Goal: Task Accomplishment & Management: Complete application form

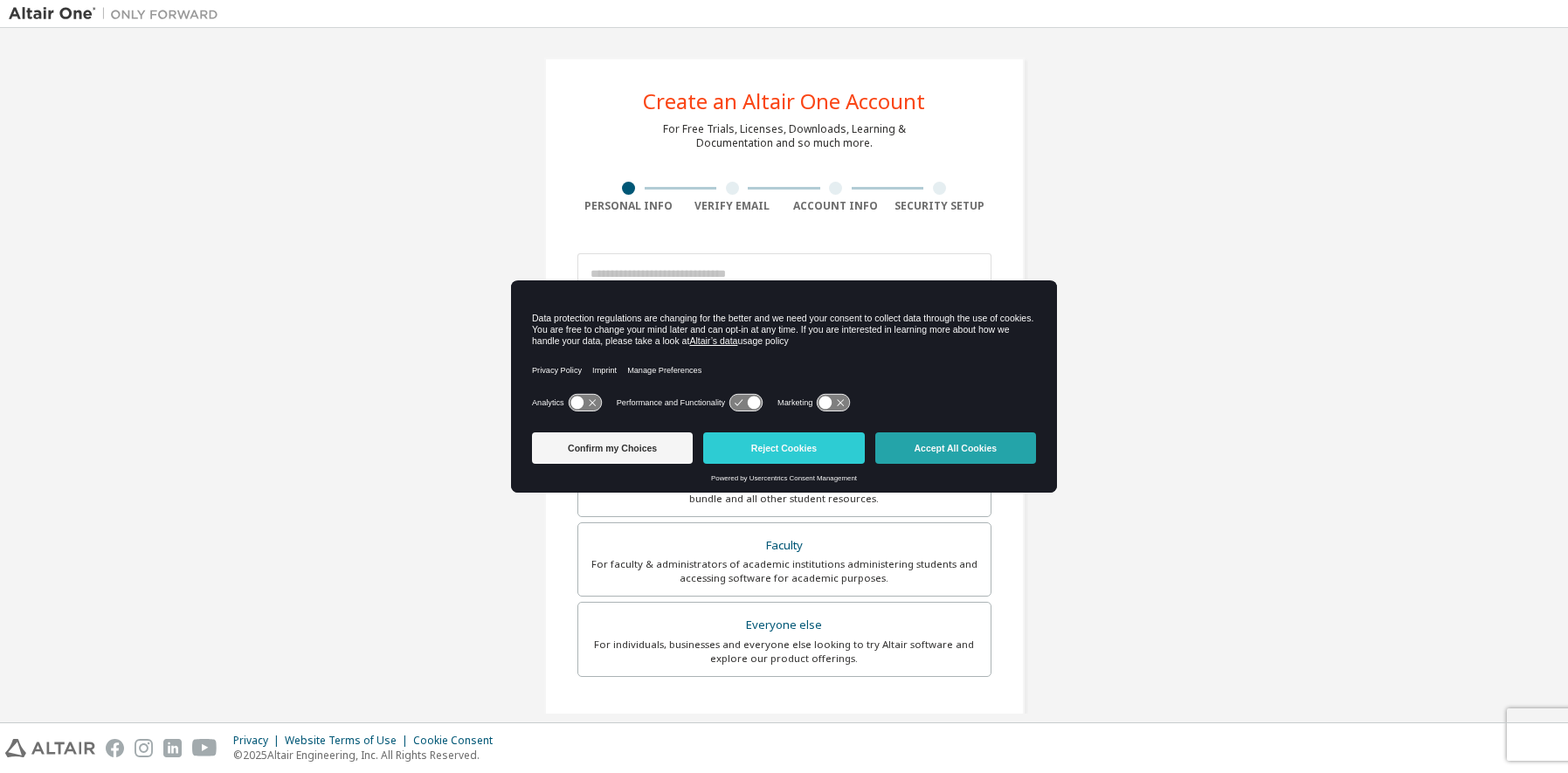
click at [981, 449] on button "Accept All Cookies" at bounding box center [956, 448] width 161 height 32
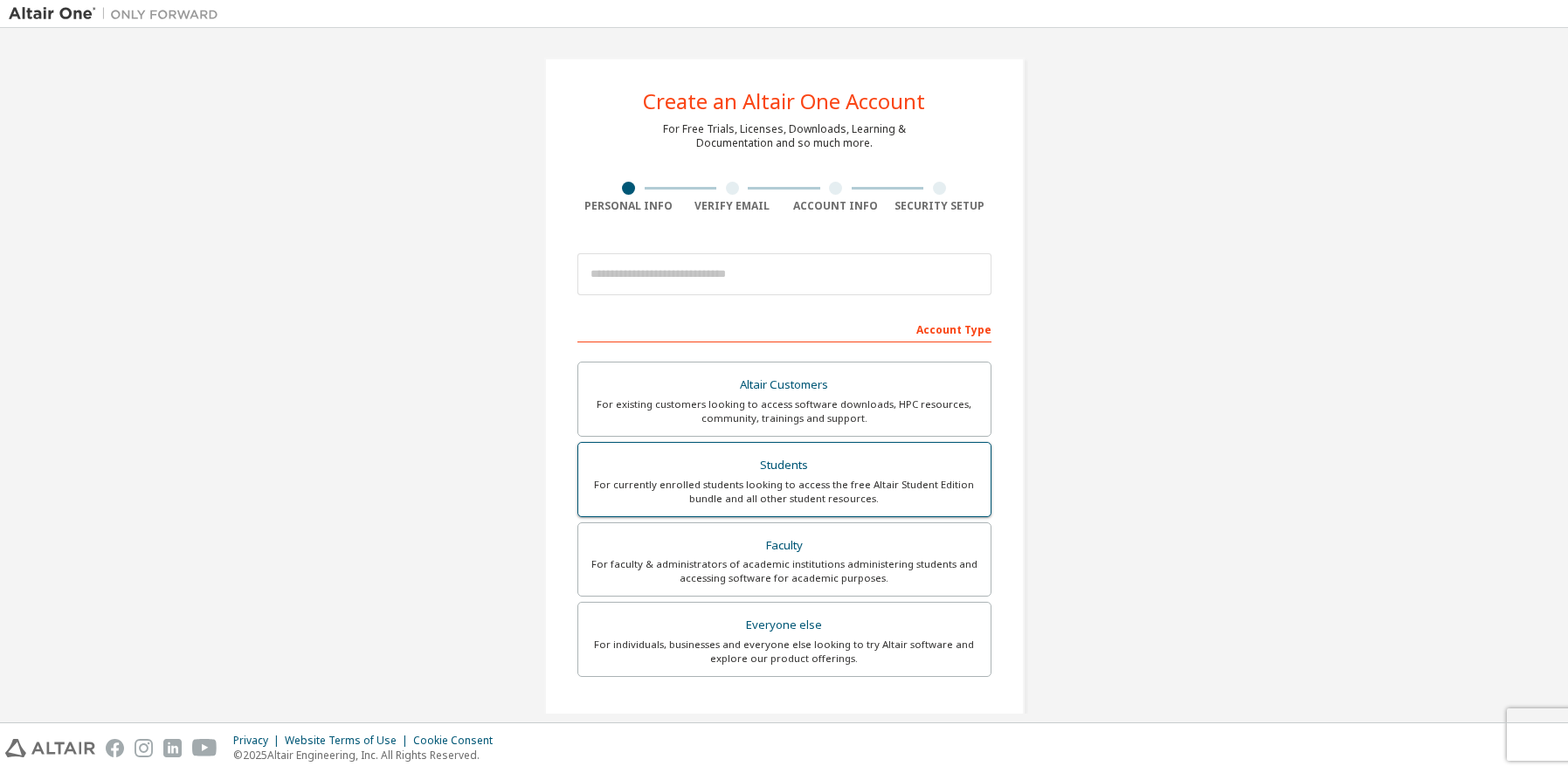
click at [824, 482] on div "For currently enrolled students looking to access the free Altair Student Editi…" at bounding box center [784, 491] width 392 height 28
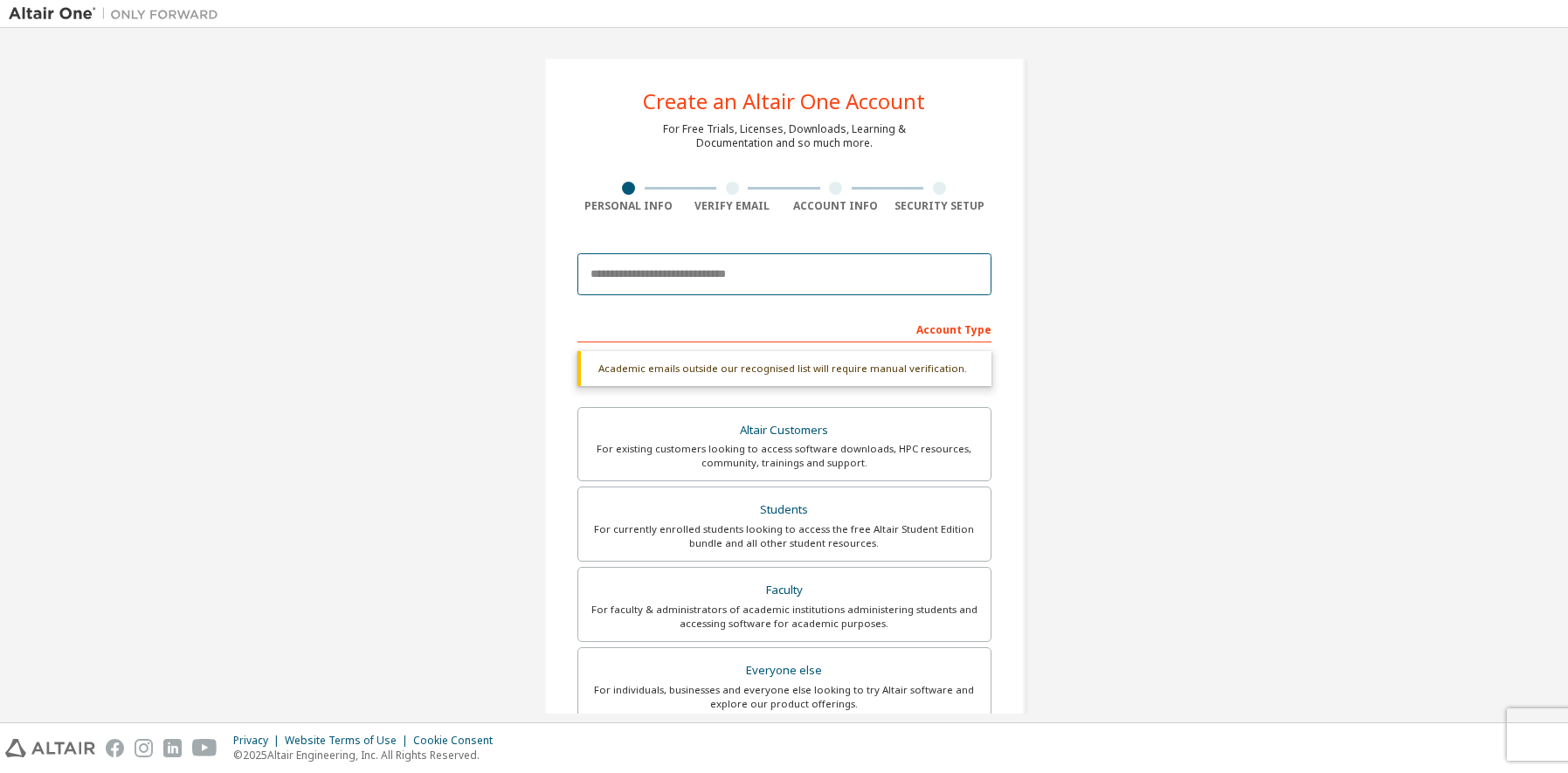
click at [620, 274] on input "email" at bounding box center [784, 275] width 414 height 42
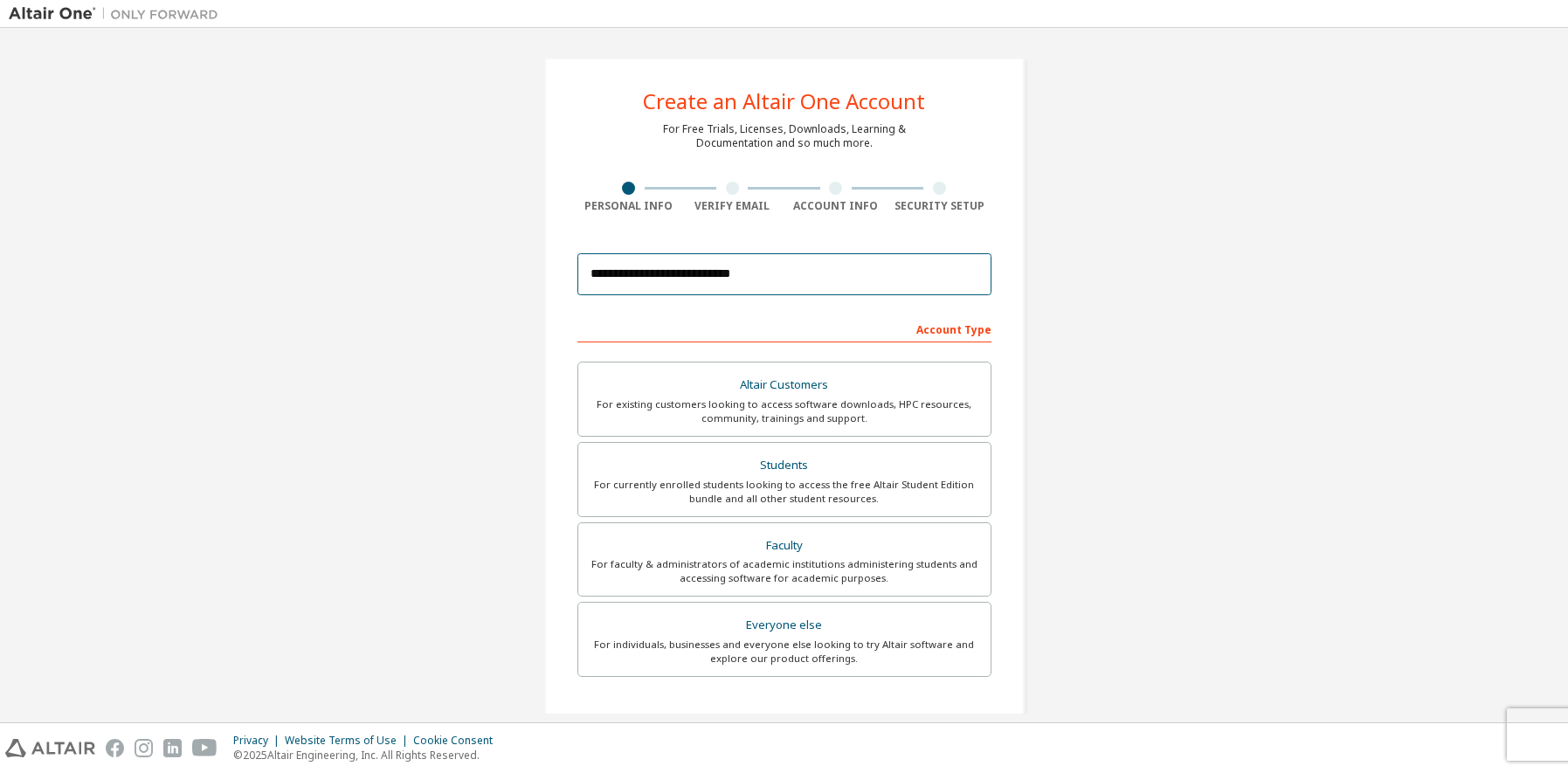
type input "**********"
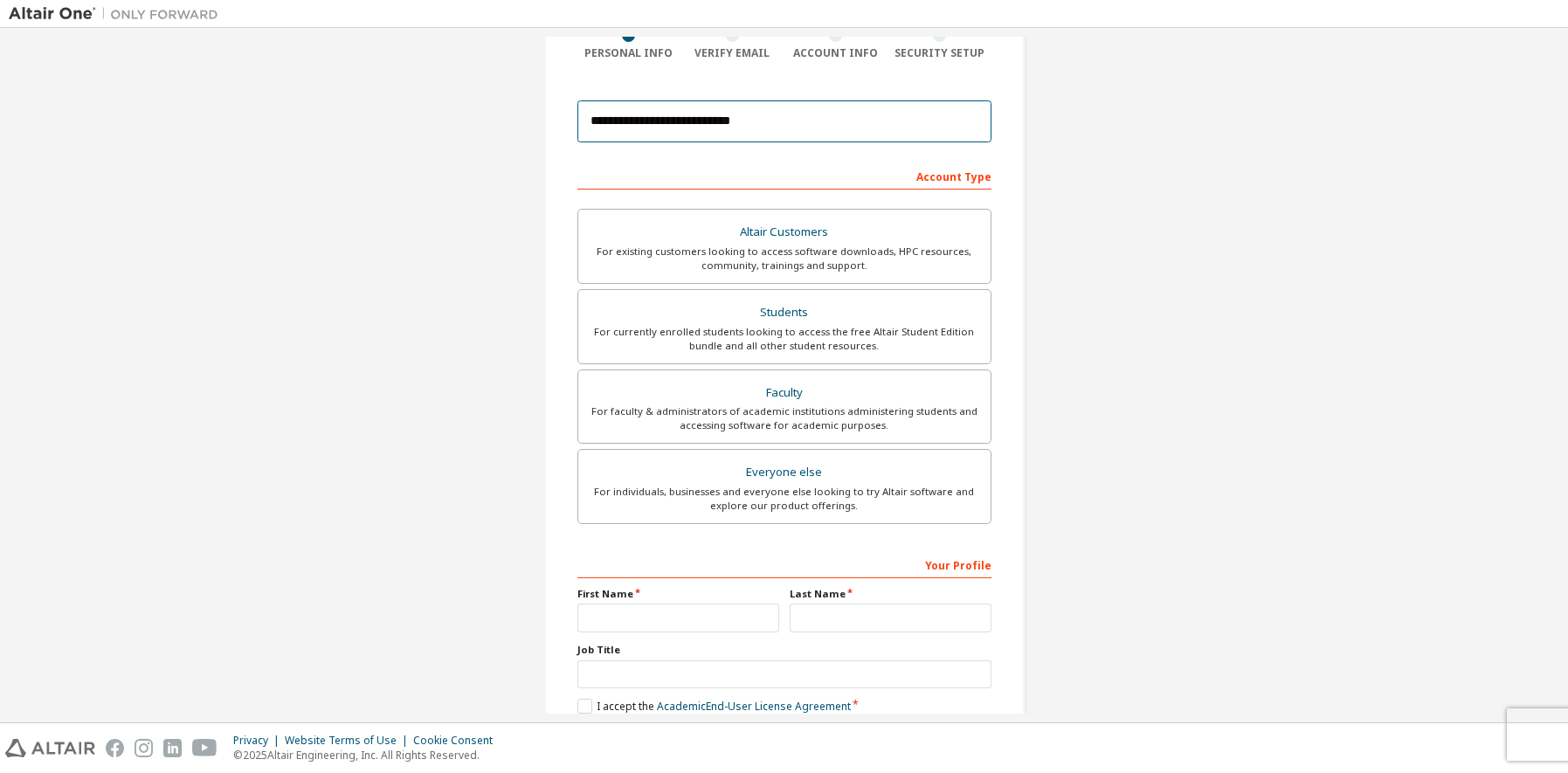
scroll to position [248, 0]
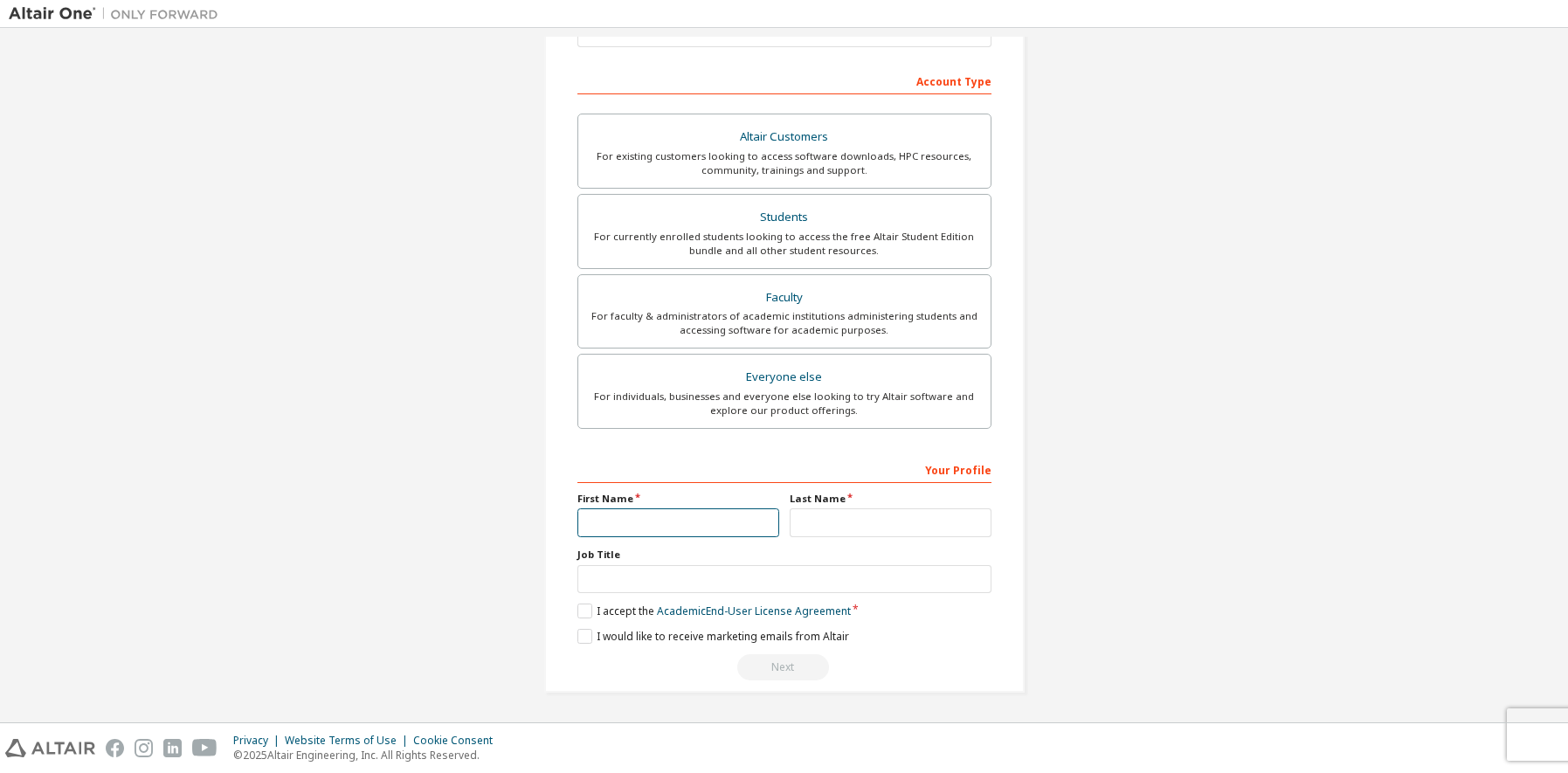
click at [632, 520] on input "text" at bounding box center [678, 523] width 202 height 29
type input "****"
type input "**********"
click at [582, 608] on label "I accept the Academic End-User License Agreement" at bounding box center [715, 611] width 274 height 15
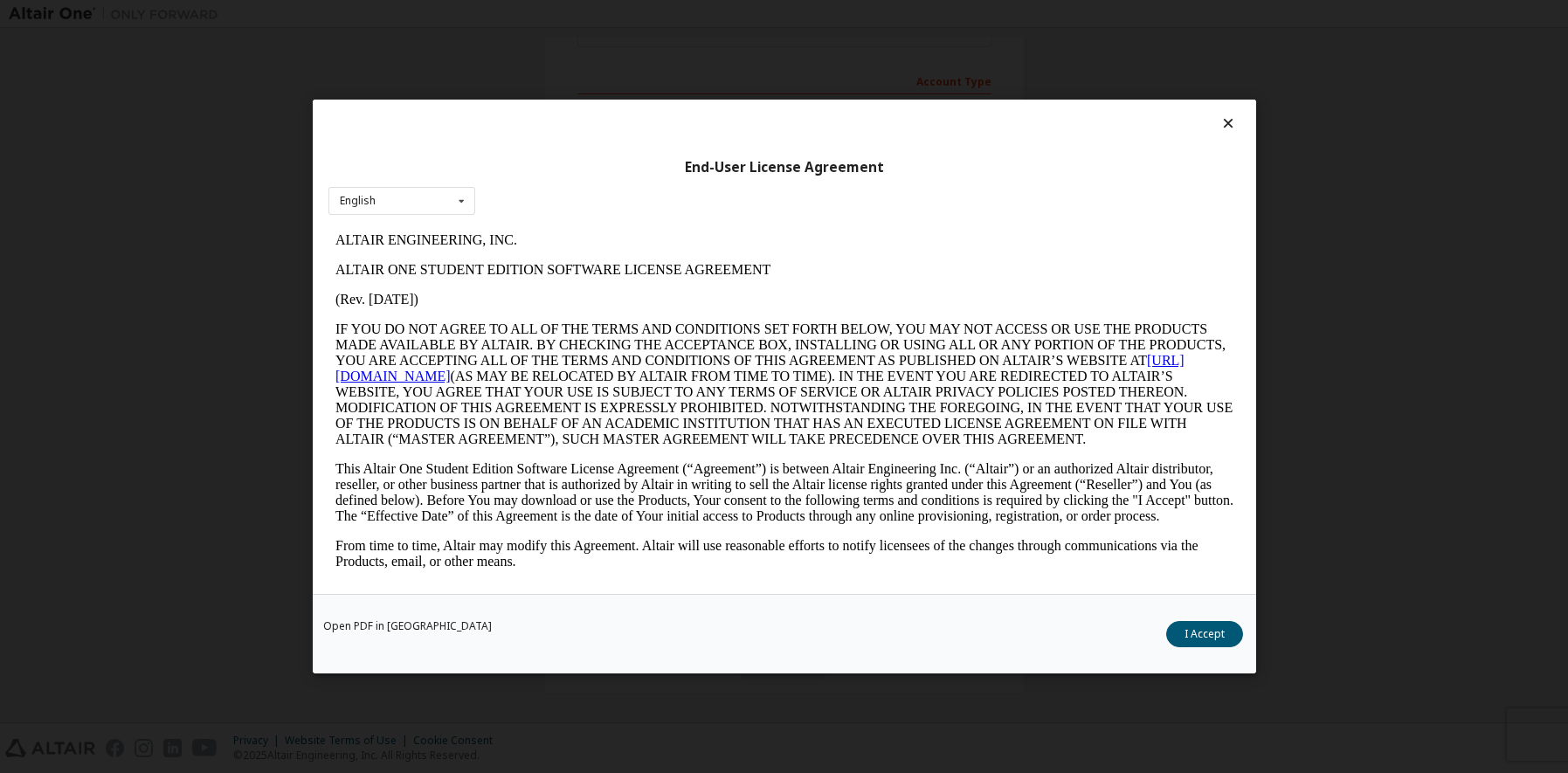
scroll to position [0, 0]
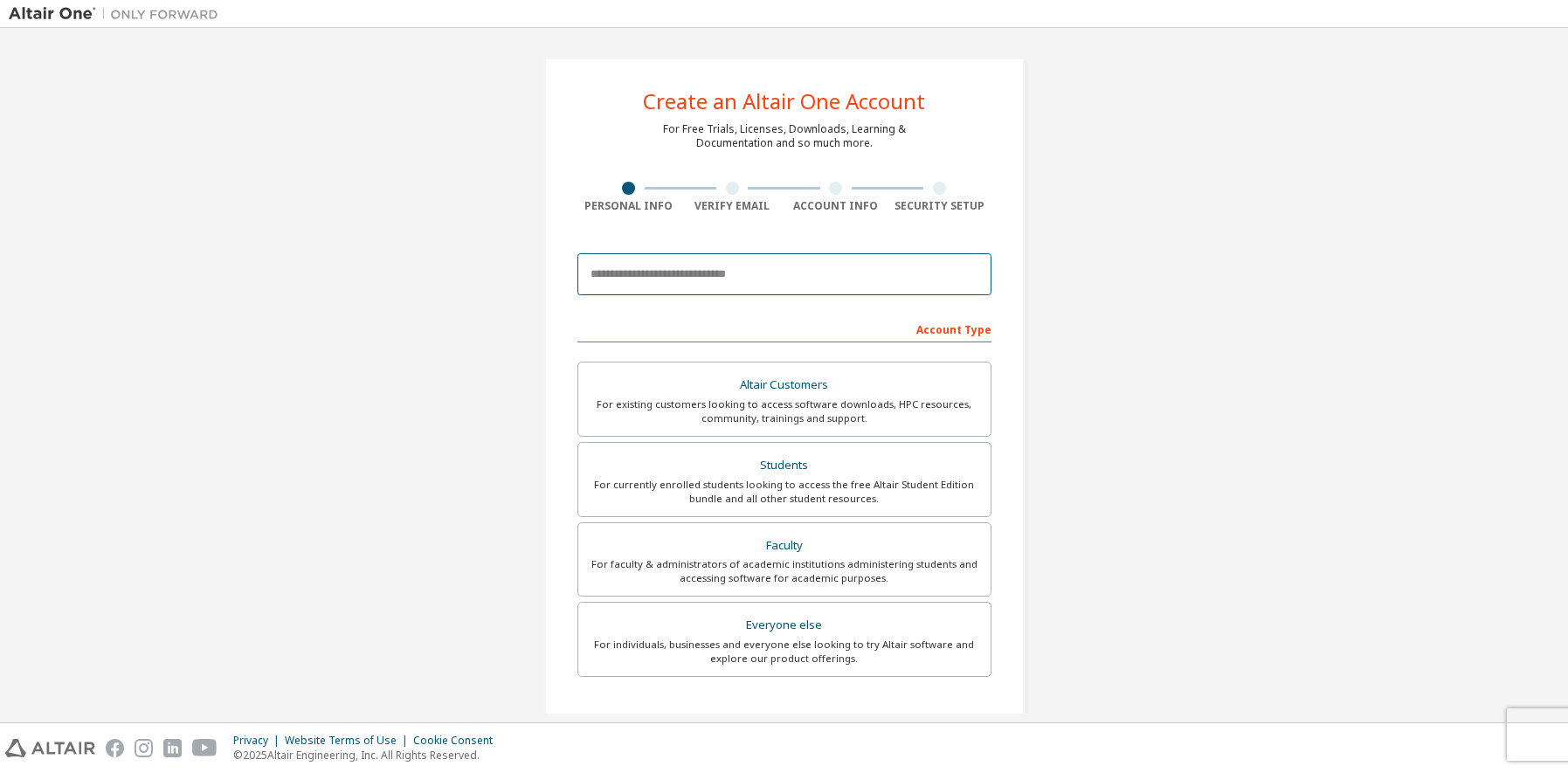
click at [665, 284] on input "email" at bounding box center [784, 275] width 414 height 42
type input "**********"
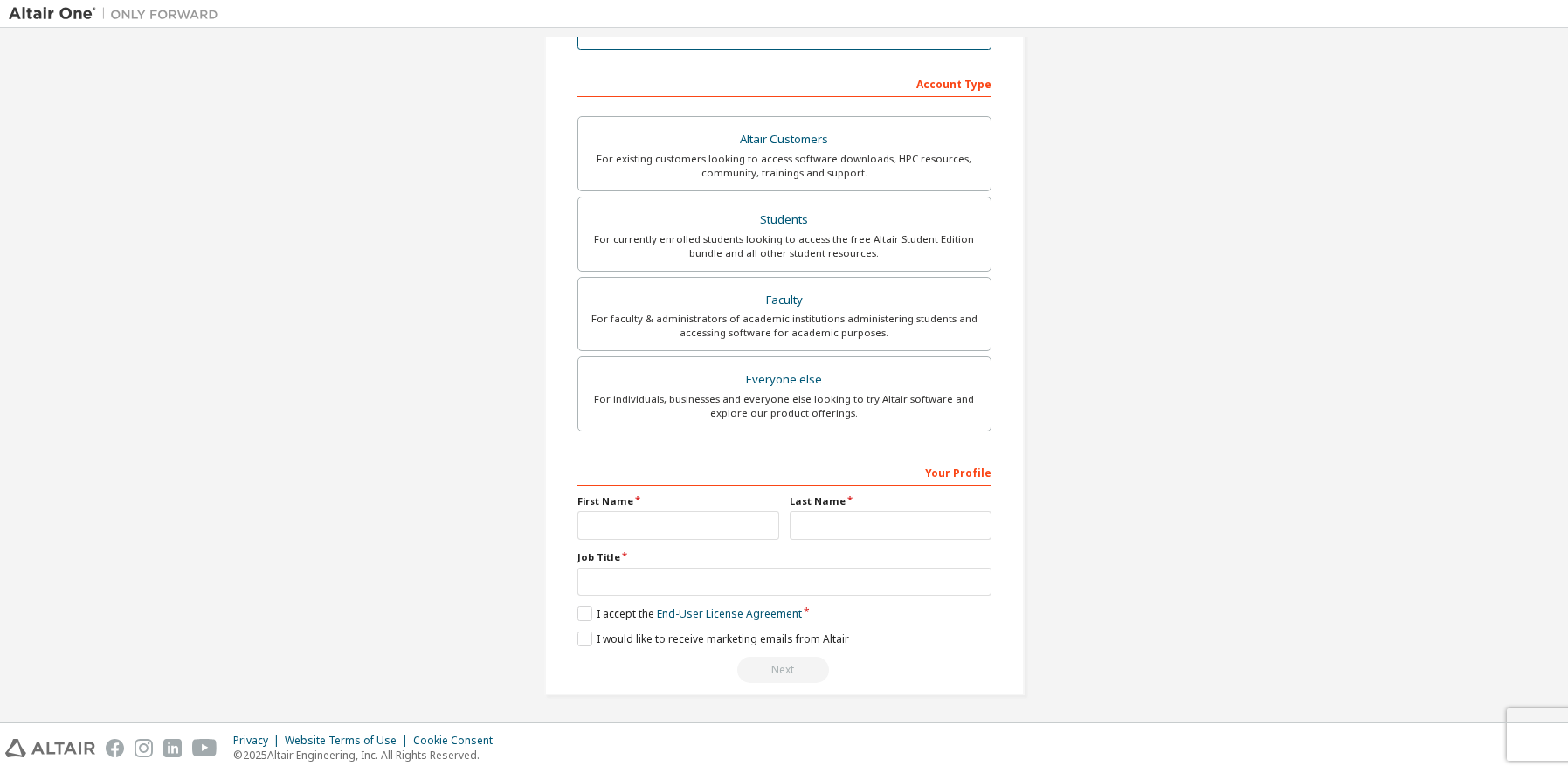
scroll to position [248, 0]
click at [652, 519] on input "text" at bounding box center [678, 523] width 202 height 29
type input "****"
type input "*"
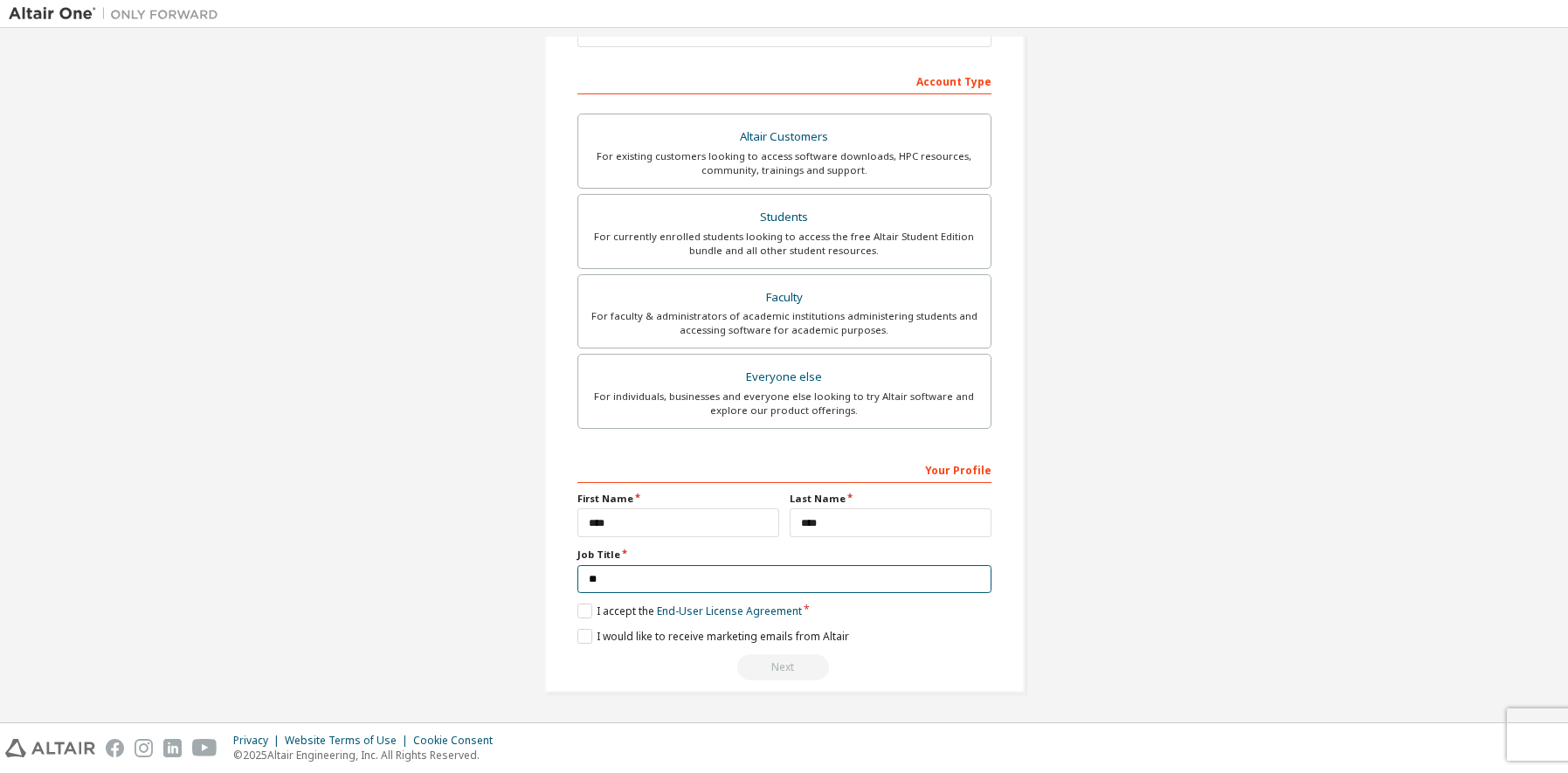
type input "*"
type input "*******"
click at [585, 611] on label "I accept the End-User License Agreement" at bounding box center [690, 611] width 224 height 15
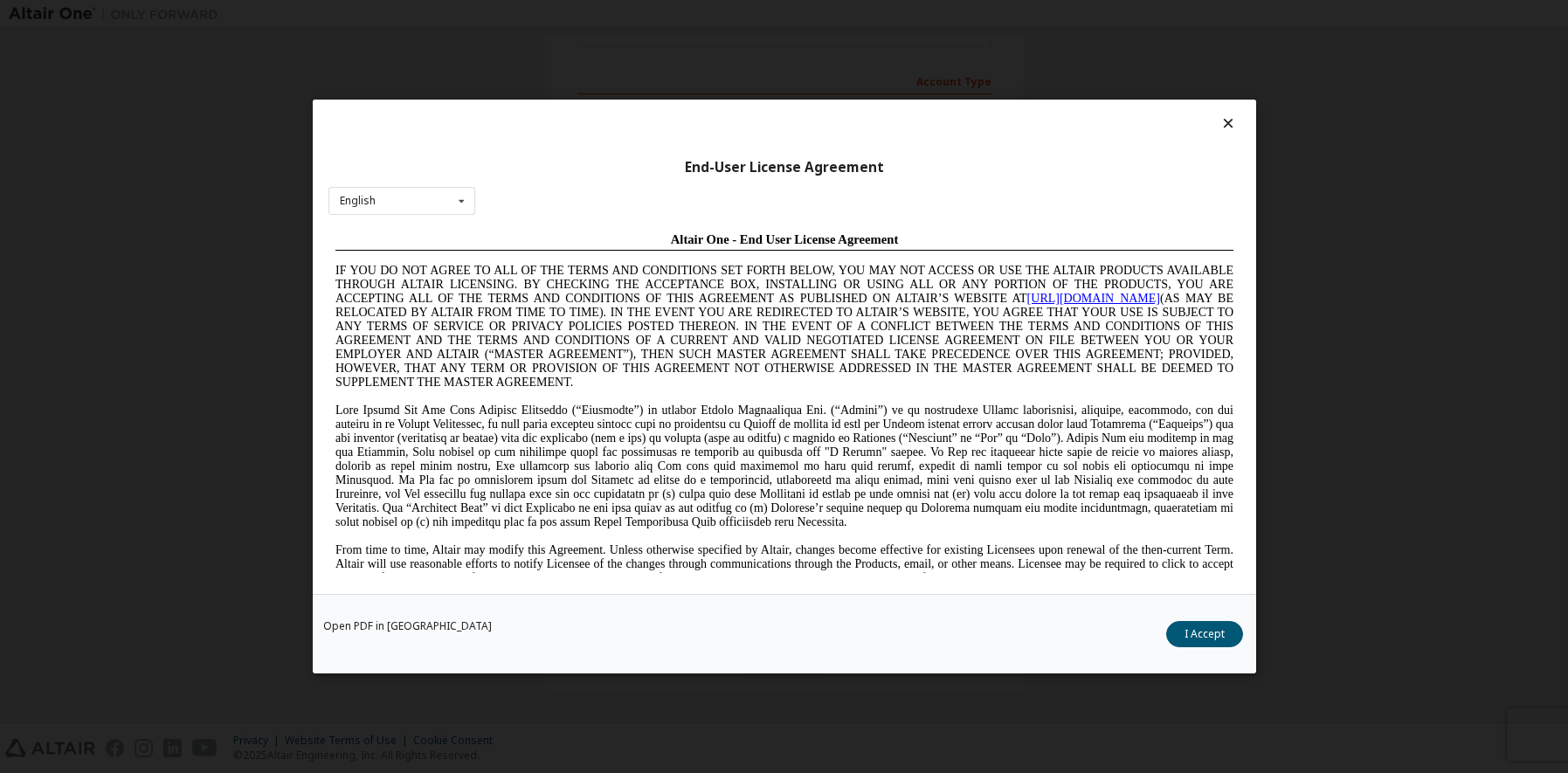
scroll to position [0, 0]
click at [1208, 631] on button "I Accept" at bounding box center [1205, 634] width 77 height 26
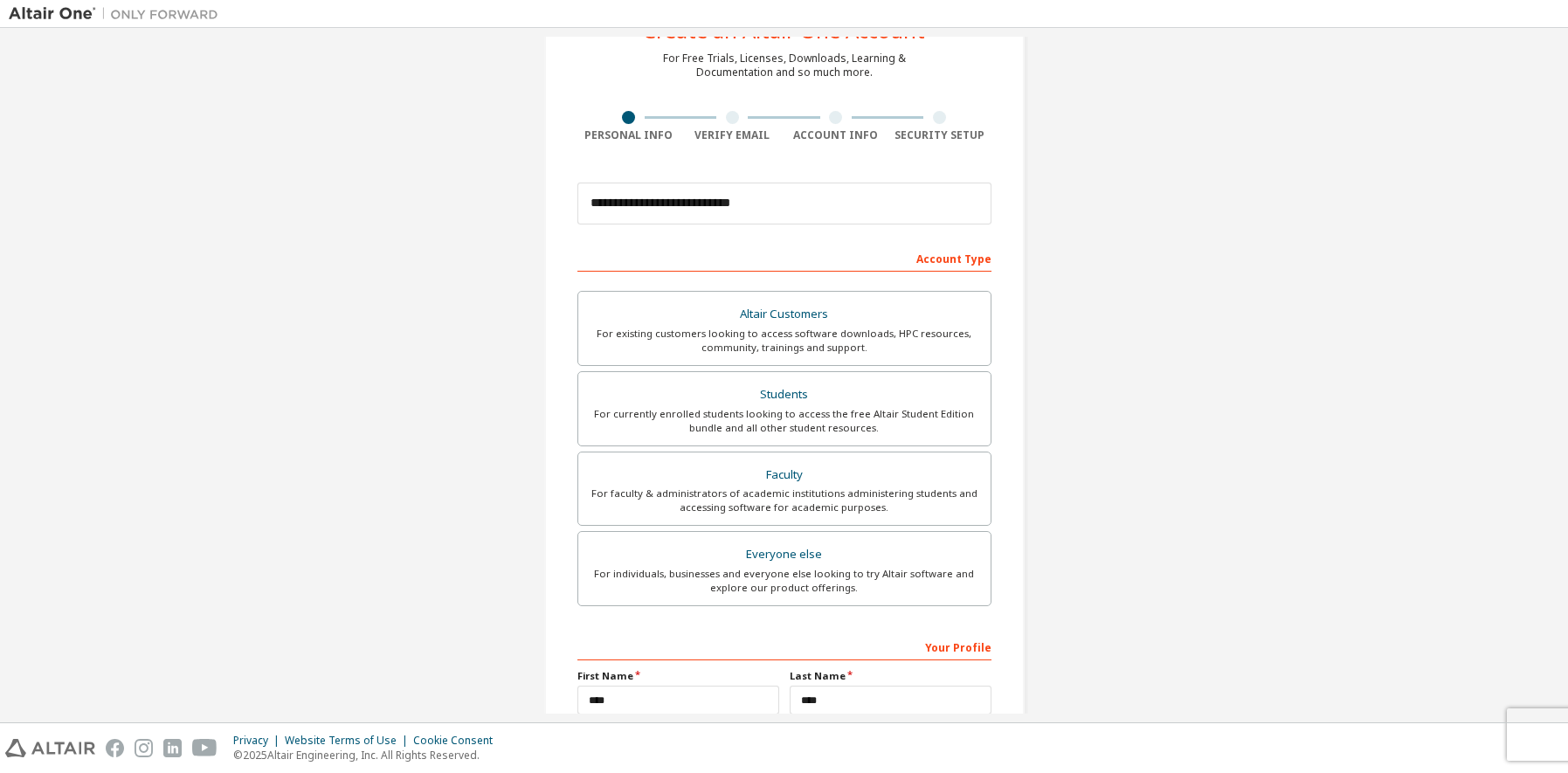
scroll to position [248, 0]
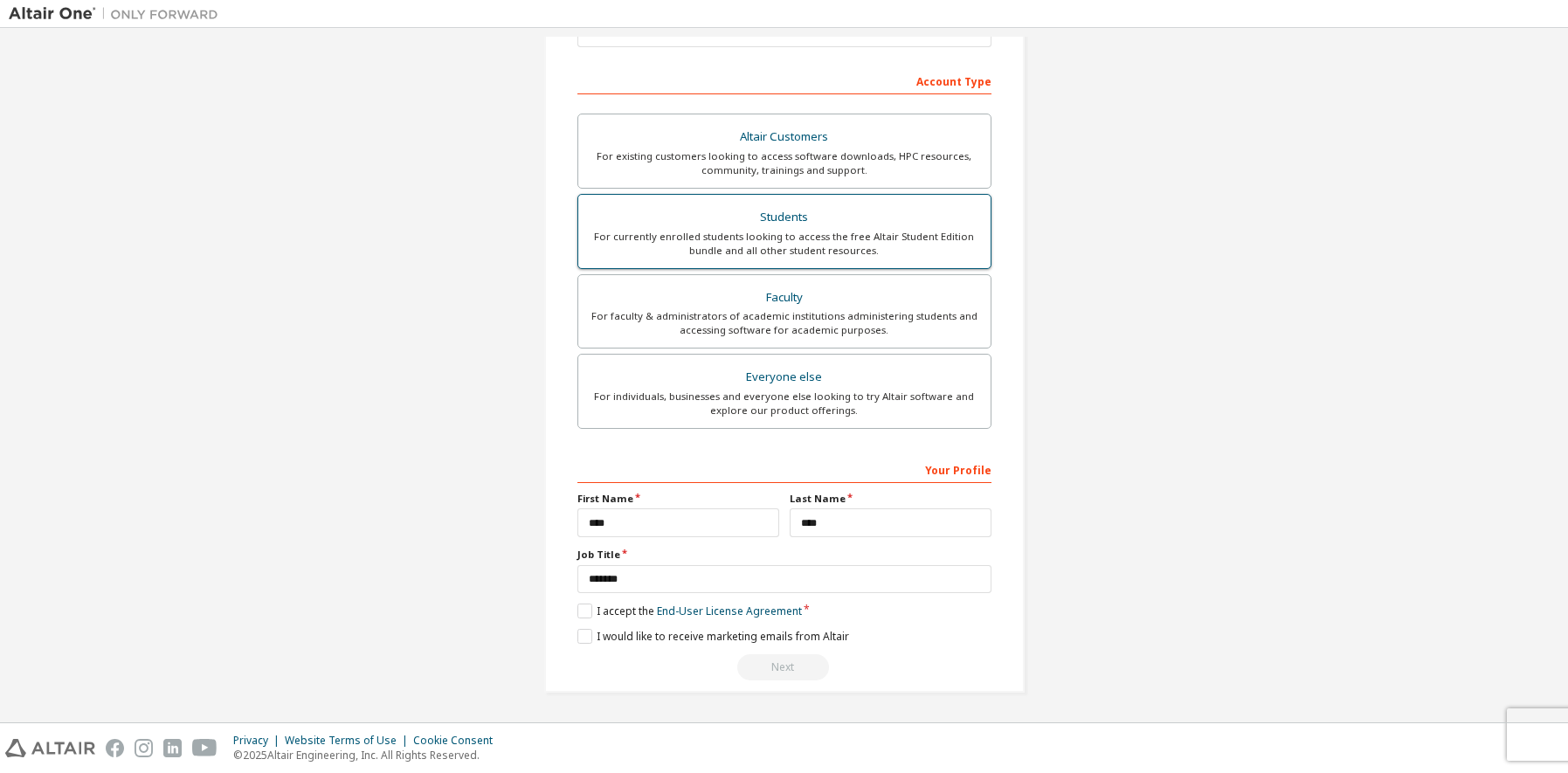
click at [747, 224] on div "Students" at bounding box center [784, 217] width 392 height 25
click at [583, 609] on label "I accept the Academic End-User License Agreement" at bounding box center [715, 611] width 274 height 15
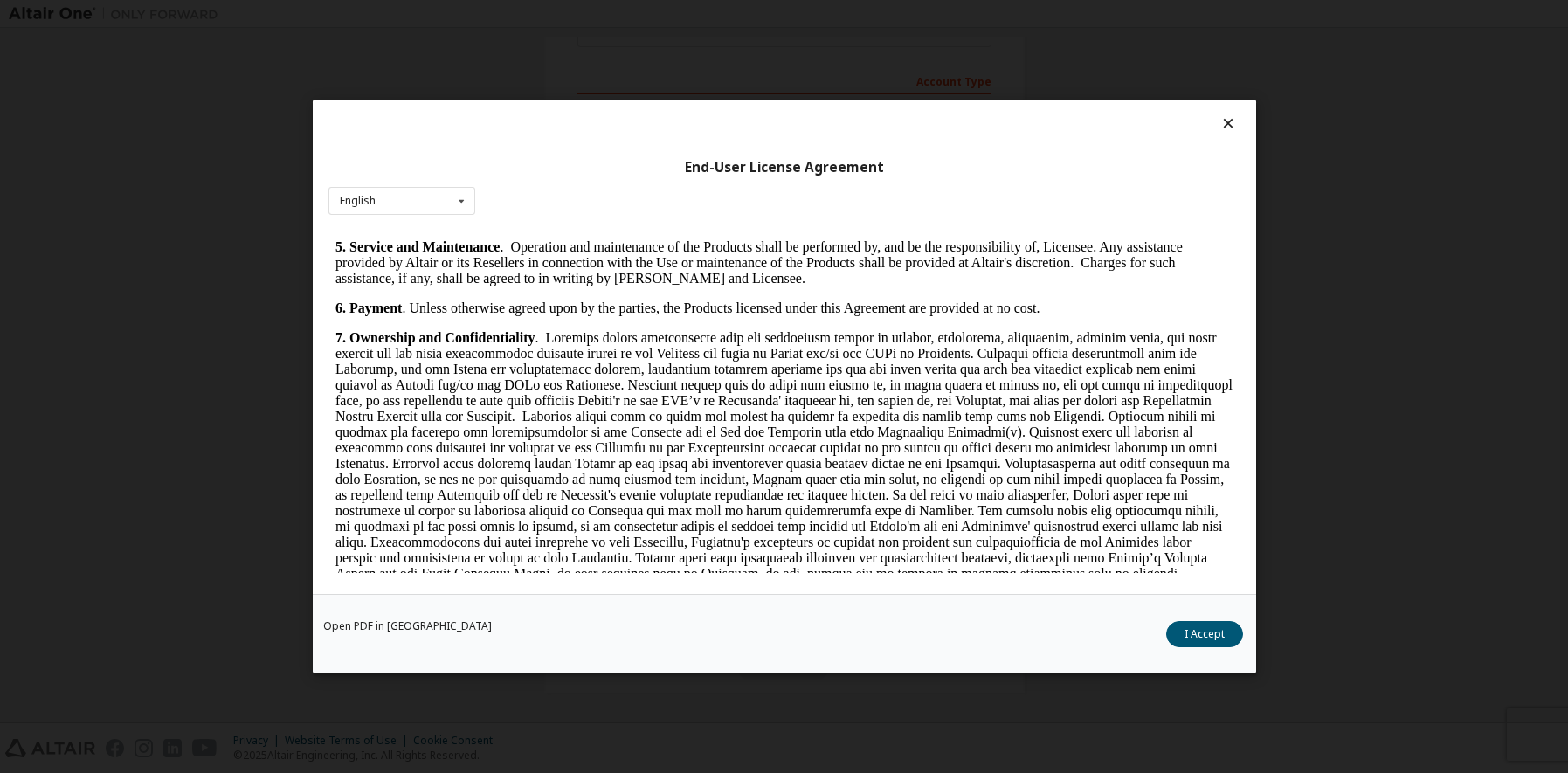
scroll to position [1660, 0]
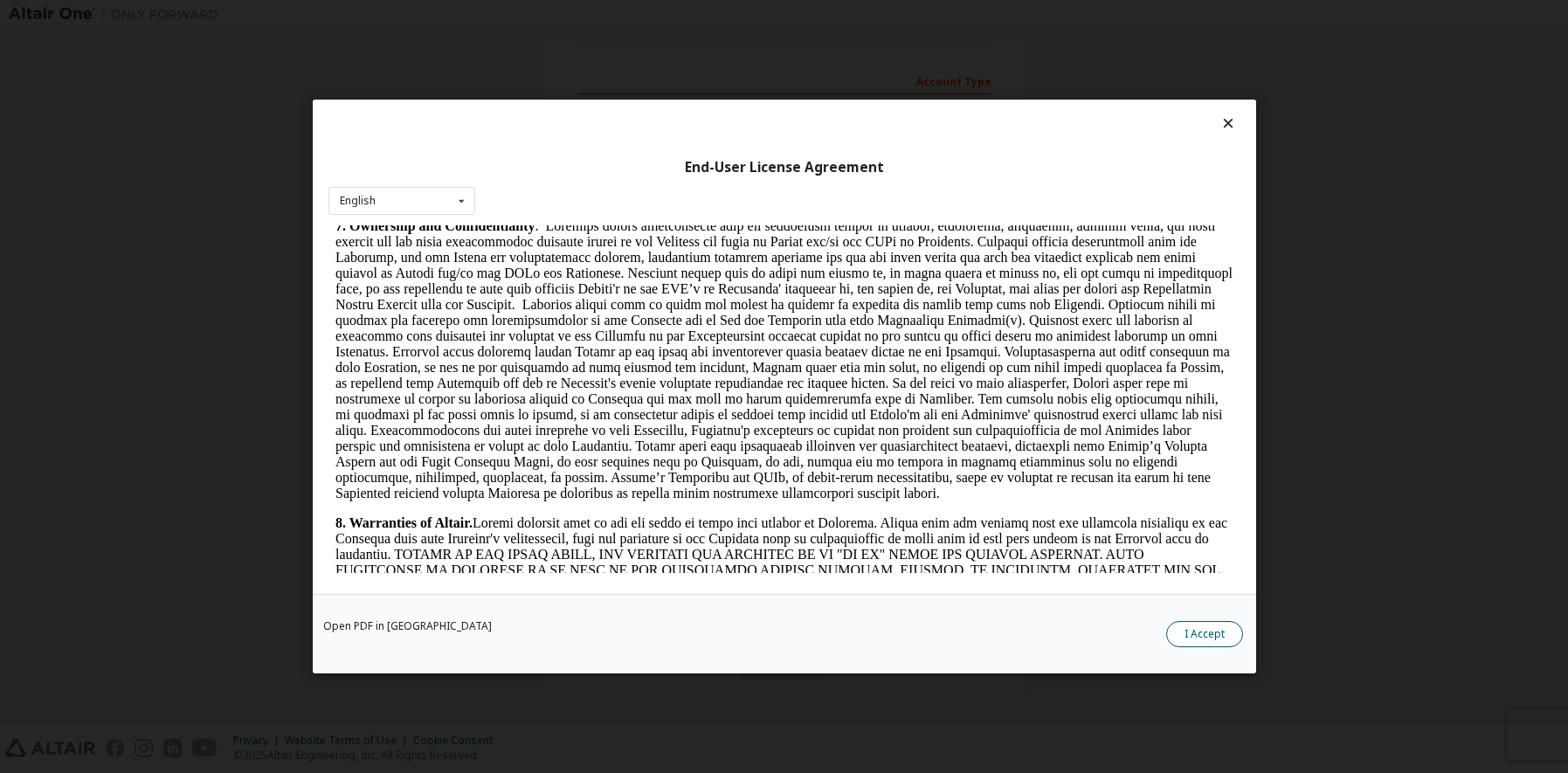
click at [1210, 635] on button "I Accept" at bounding box center [1205, 634] width 77 height 26
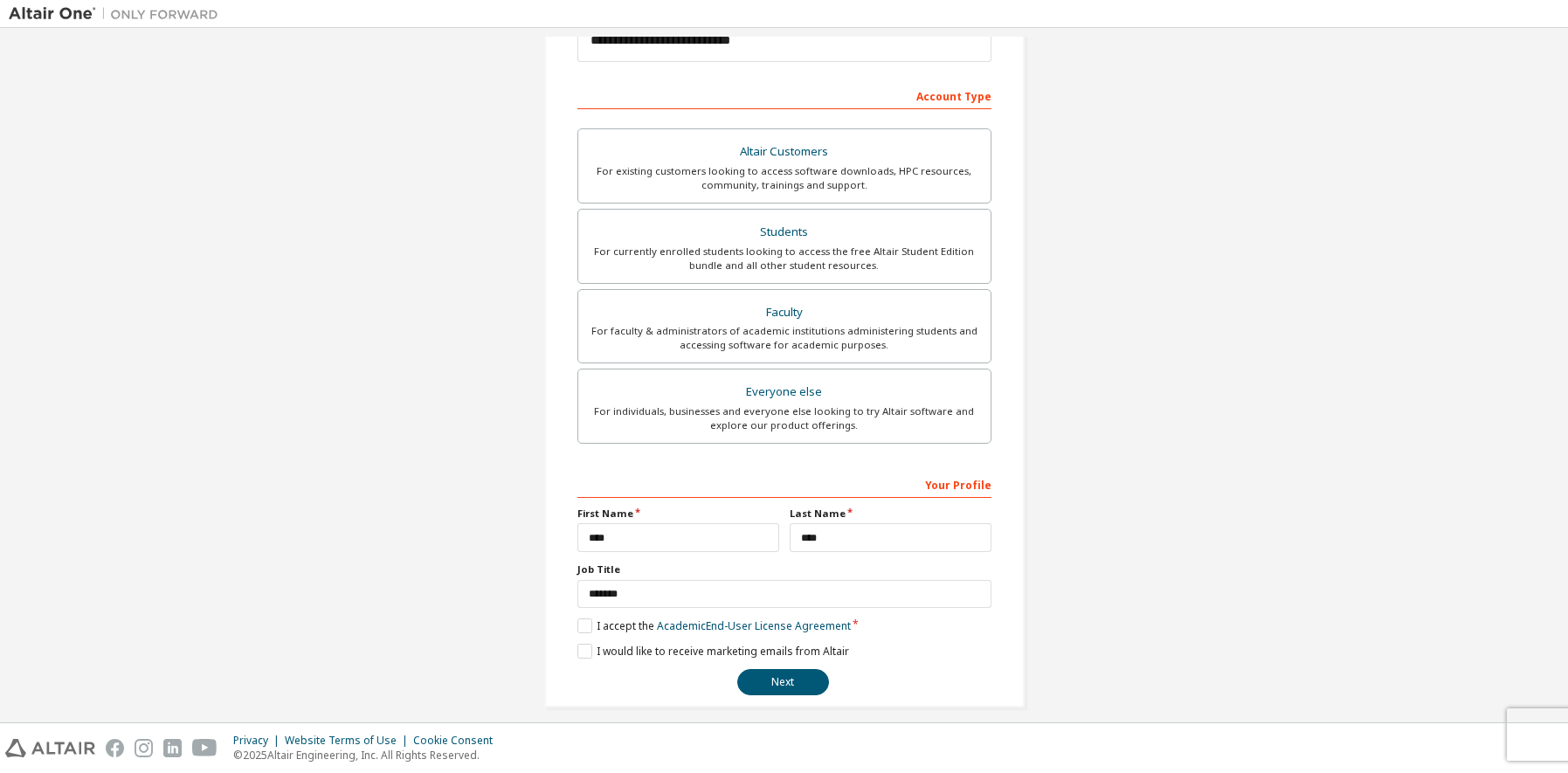
scroll to position [248, 0]
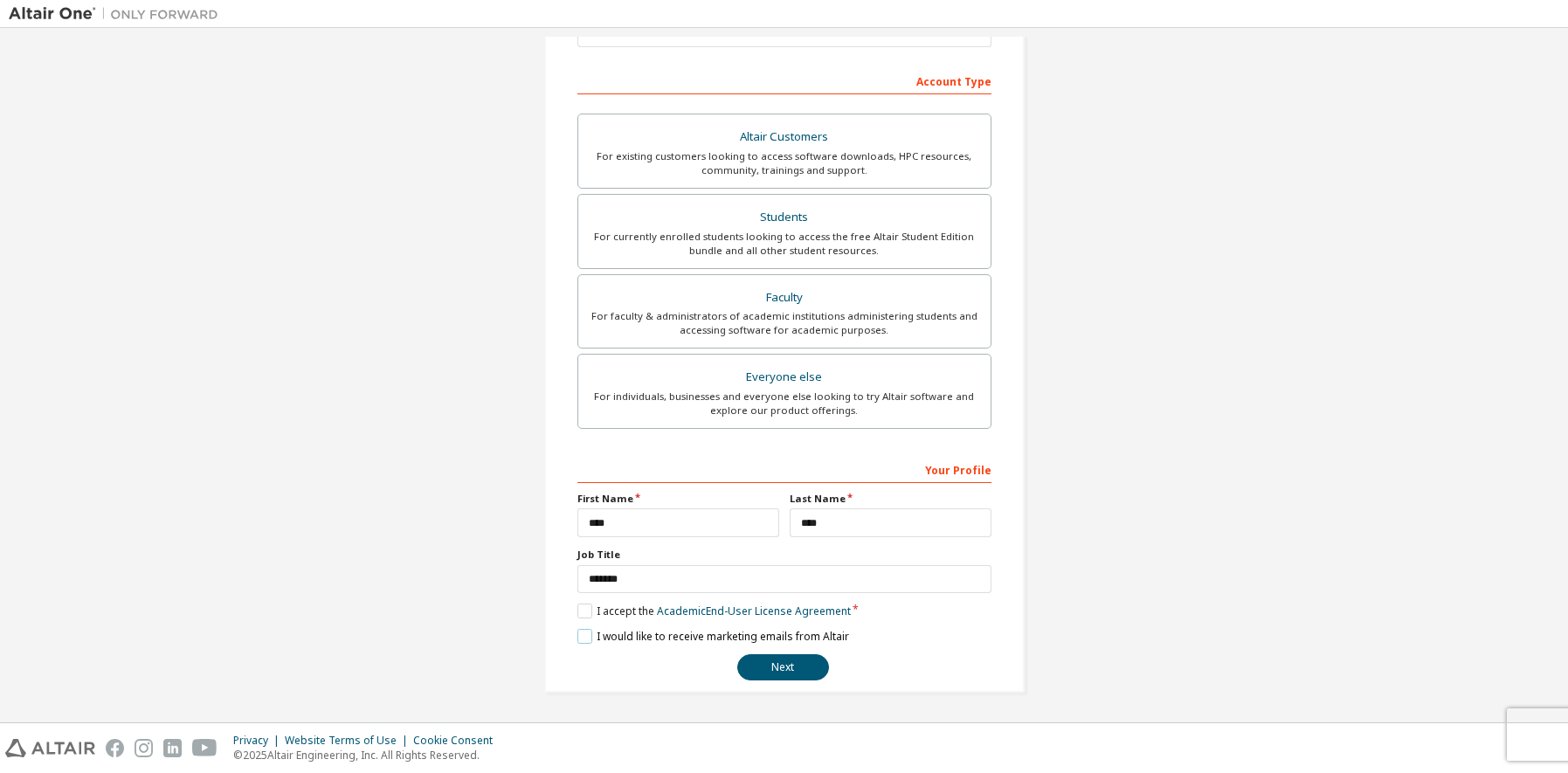
click at [578, 640] on label "I would like to receive marketing emails from Altair" at bounding box center [714, 637] width 272 height 15
click at [779, 671] on button "Next" at bounding box center [784, 667] width 92 height 26
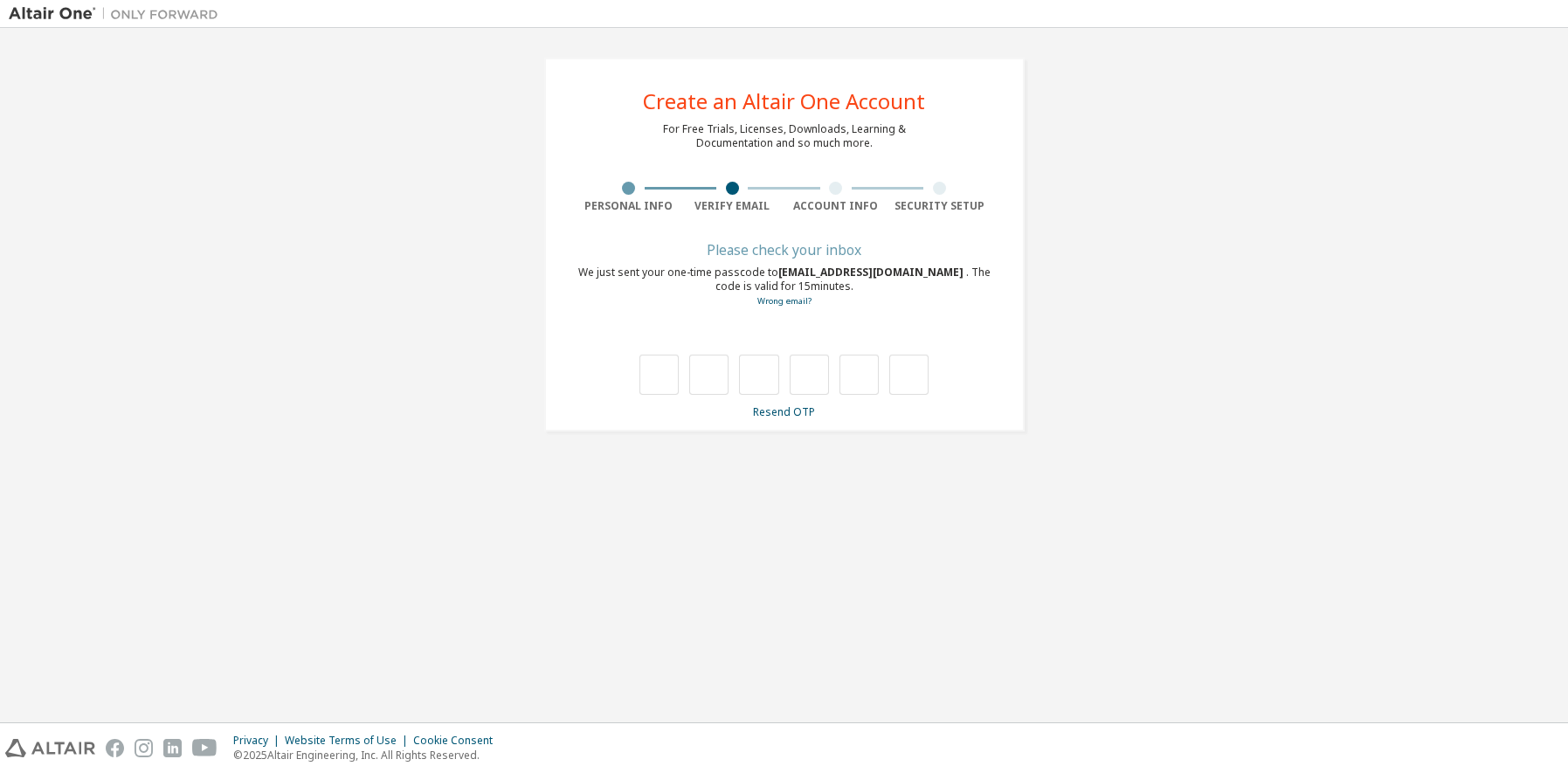
scroll to position [0, 0]
type input "*"
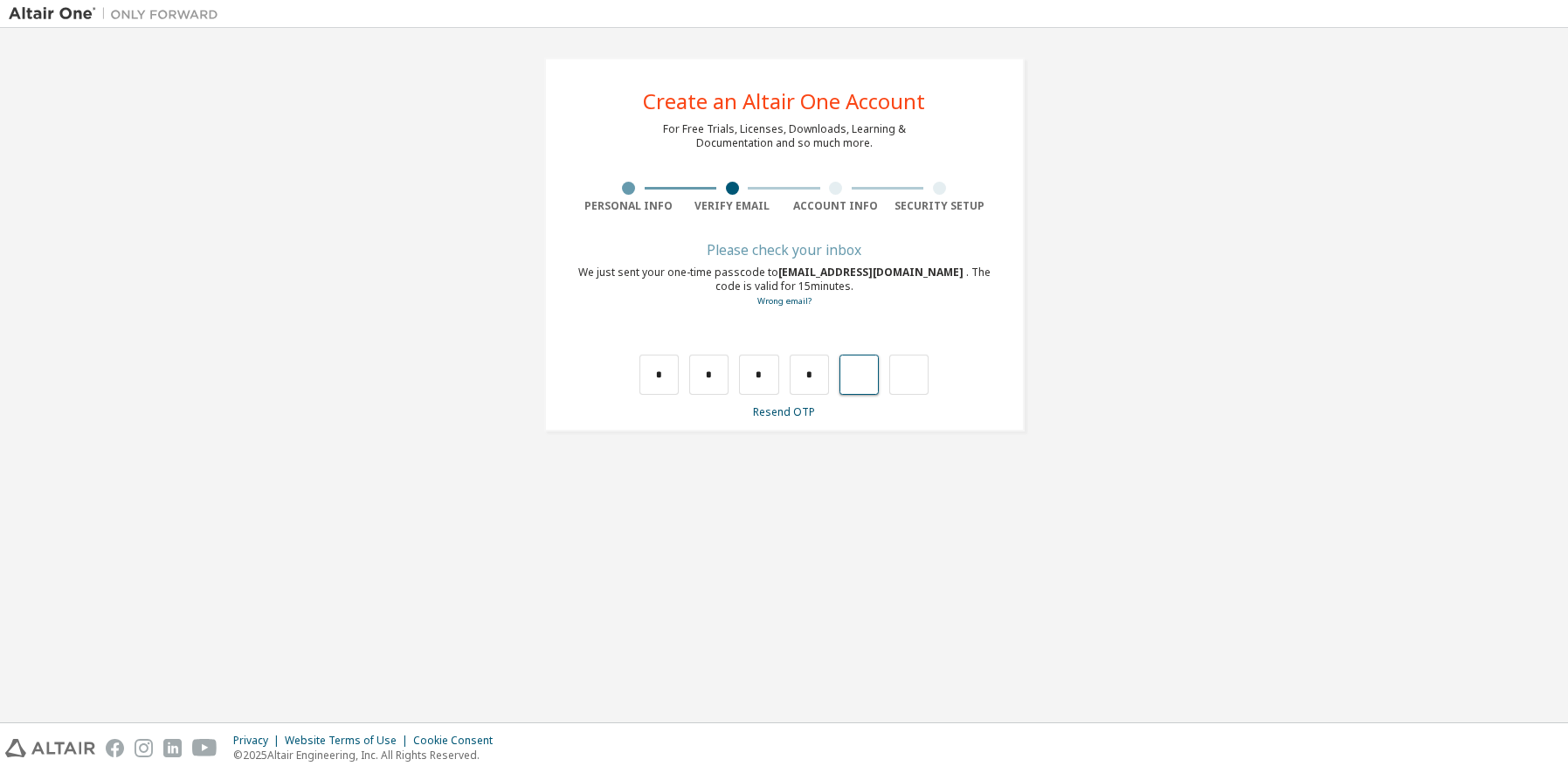
type input "*"
